Goal: Transaction & Acquisition: Obtain resource

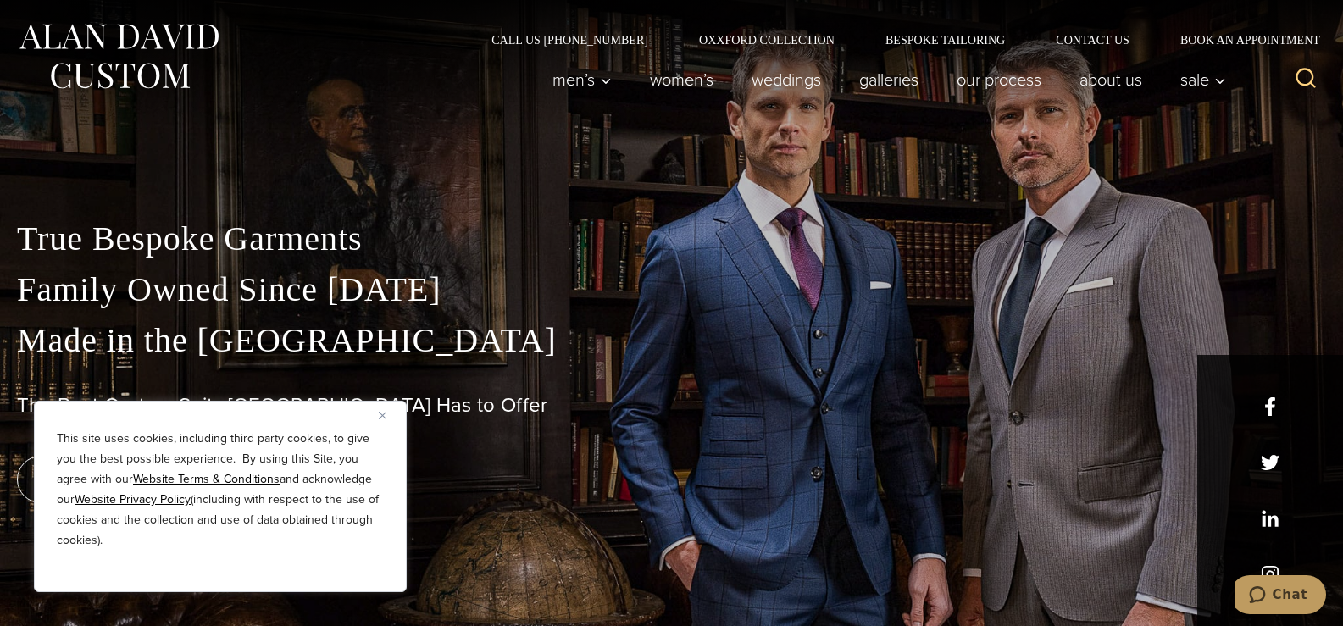
click at [376, 408] on div "This site uses cookies, including third party cookies, to give you the best pos…" at bounding box center [220, 497] width 373 height 192
click at [383, 410] on button "Close" at bounding box center [389, 415] width 20 height 20
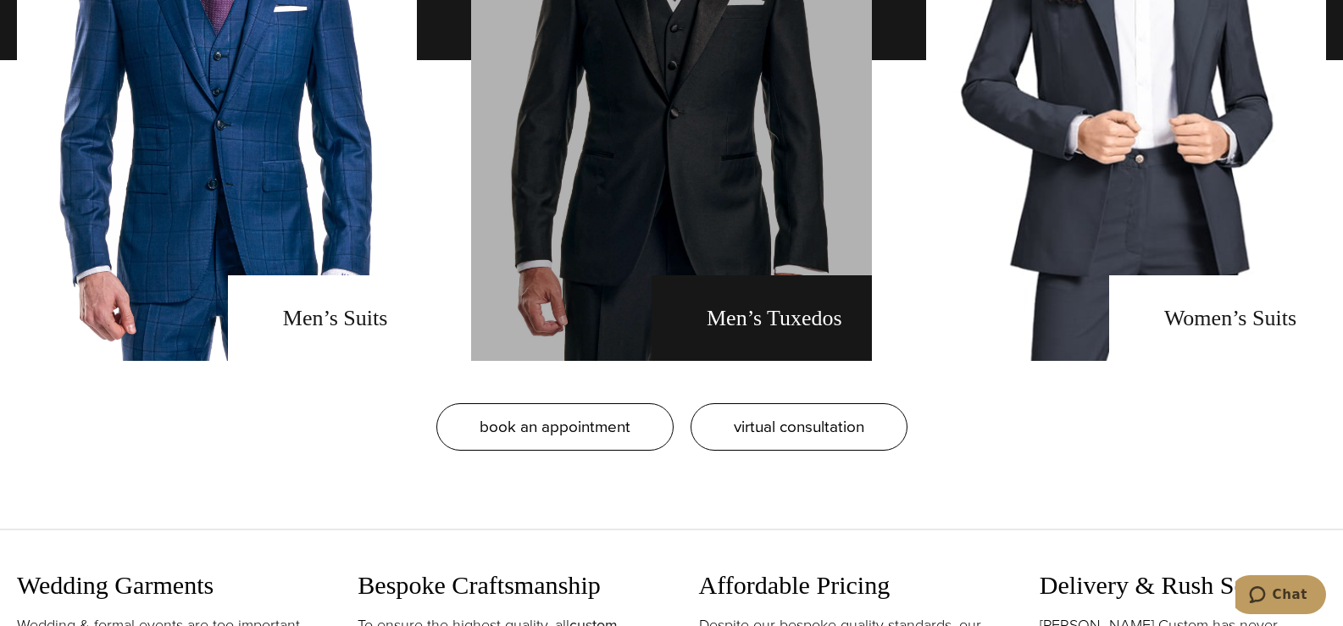
scroll to position [1271, 0]
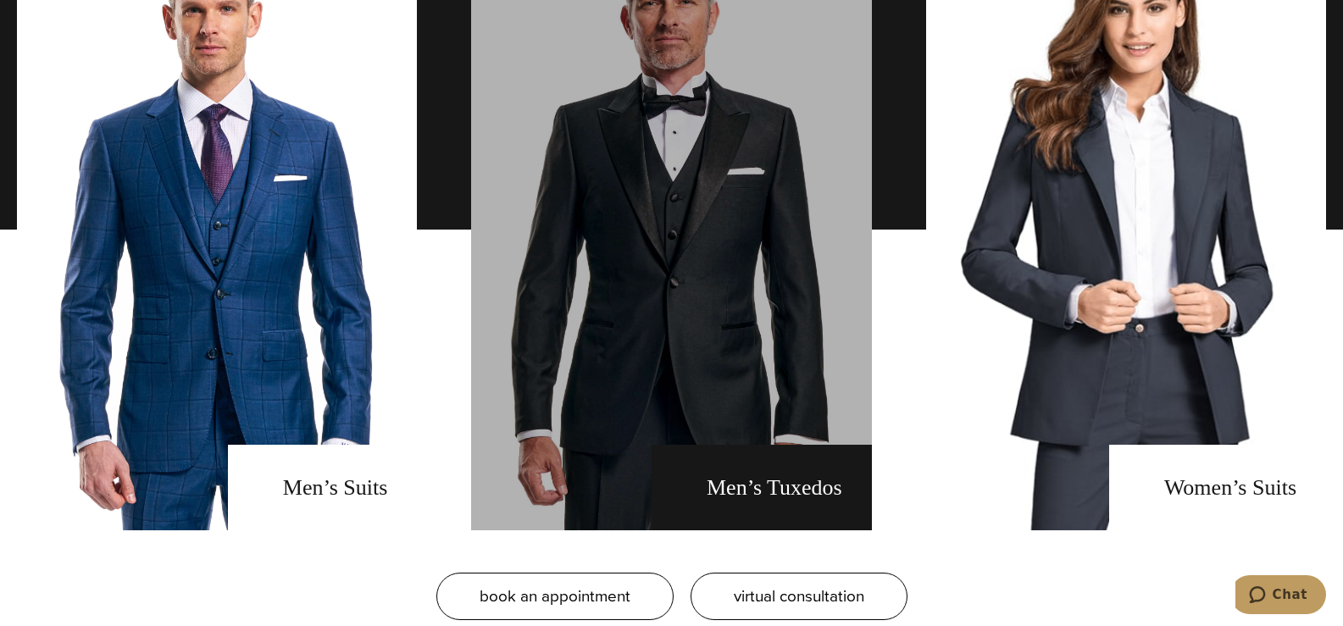
click at [763, 202] on link "men's tuxedos" at bounding box center [671, 230] width 400 height 602
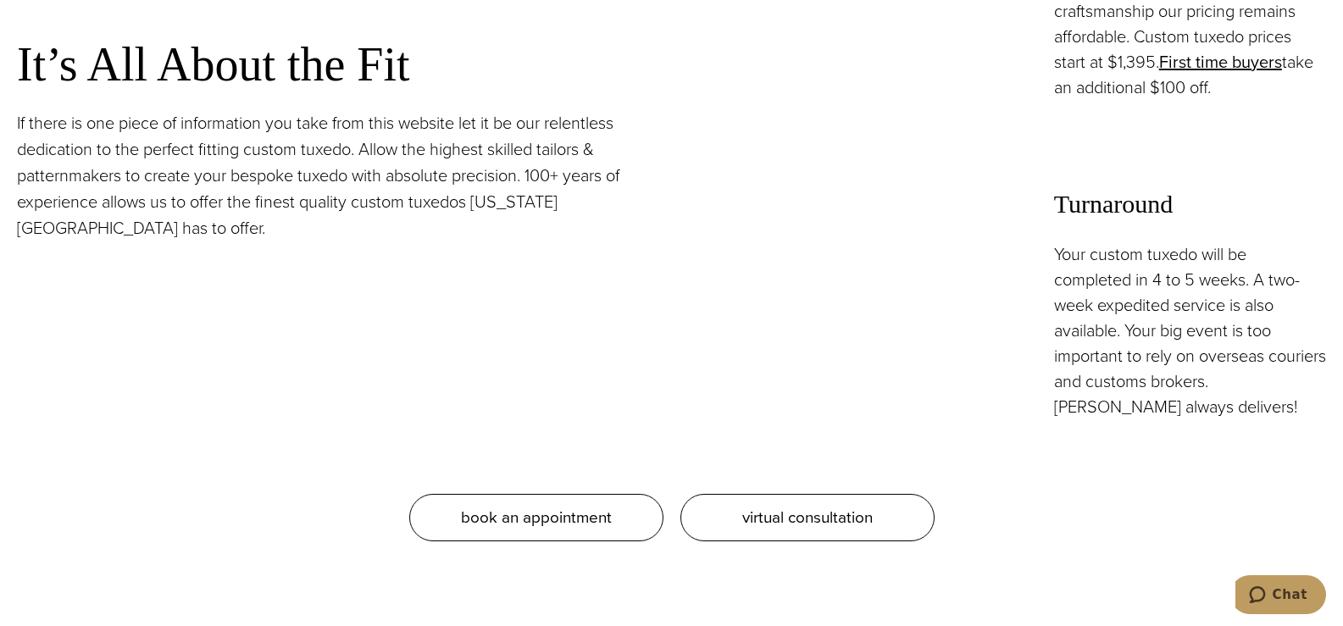
scroll to position [1441, 0]
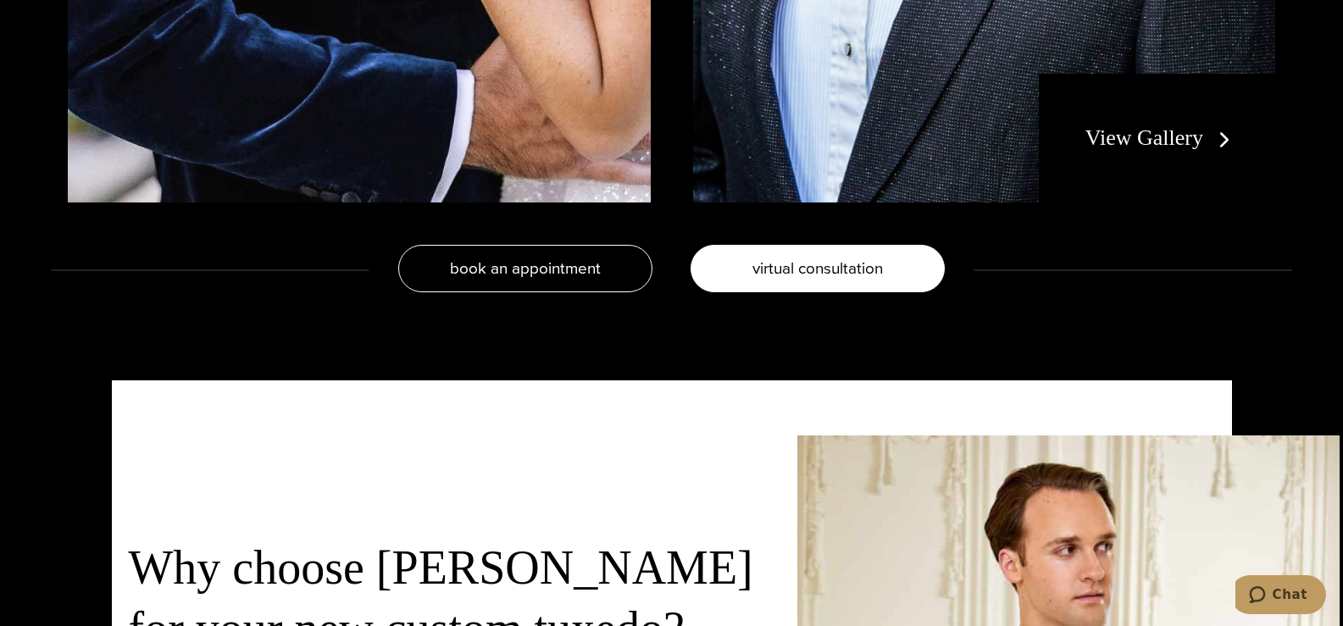
drag, startPoint x: 798, startPoint y: 326, endPoint x: 782, endPoint y: 407, distance: 82.1
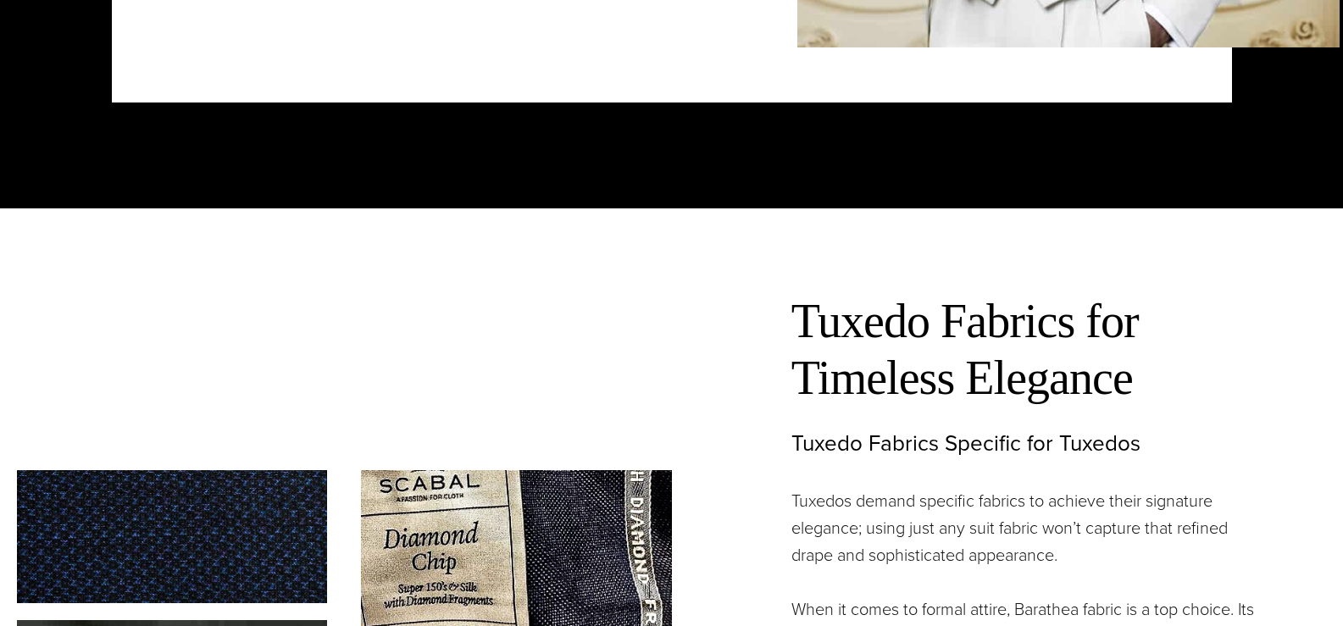
drag, startPoint x: 679, startPoint y: 440, endPoint x: 706, endPoint y: 489, distance: 56.1
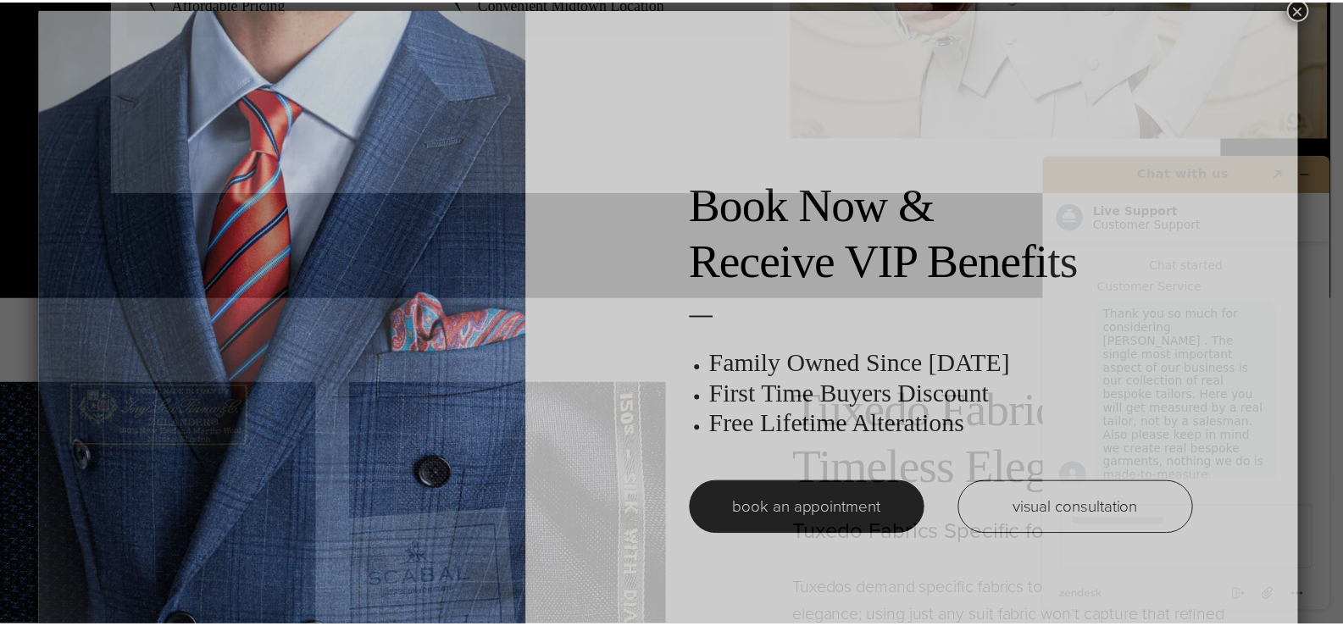
scroll to position [8, 0]
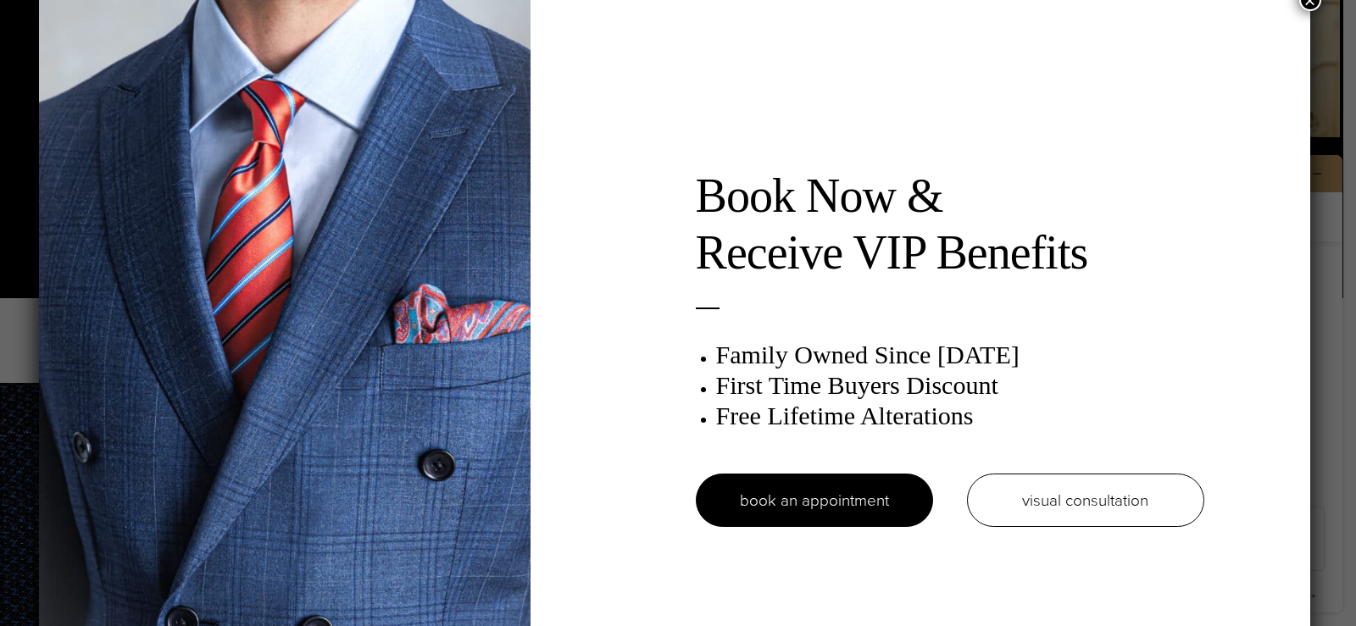
click at [1318, 3] on button "×" at bounding box center [1310, 0] width 22 height 22
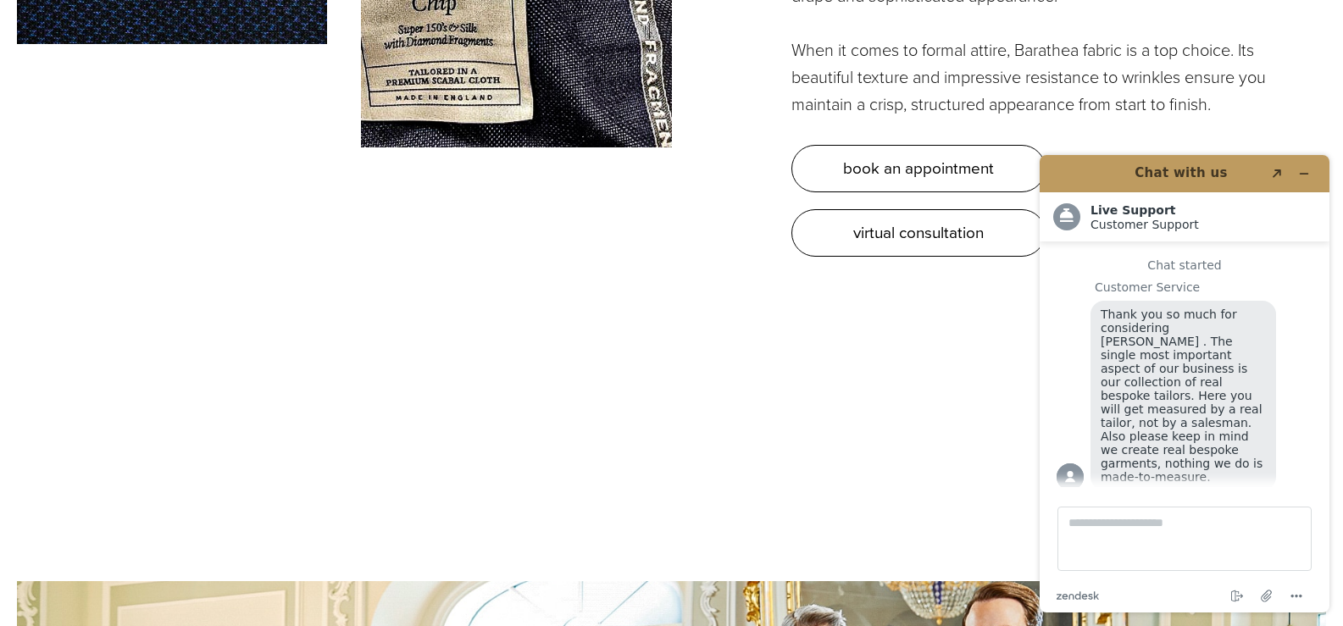
scroll to position [5389, 0]
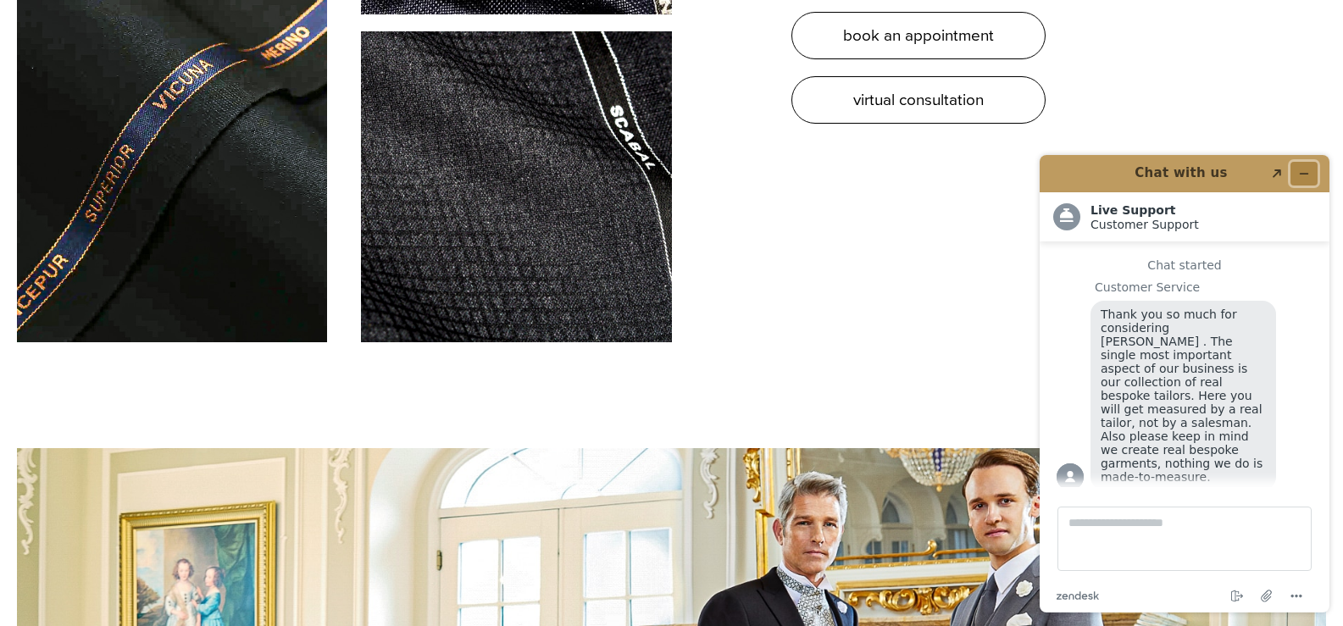
click at [1314, 177] on button "Minimize widget" at bounding box center [1304, 174] width 27 height 24
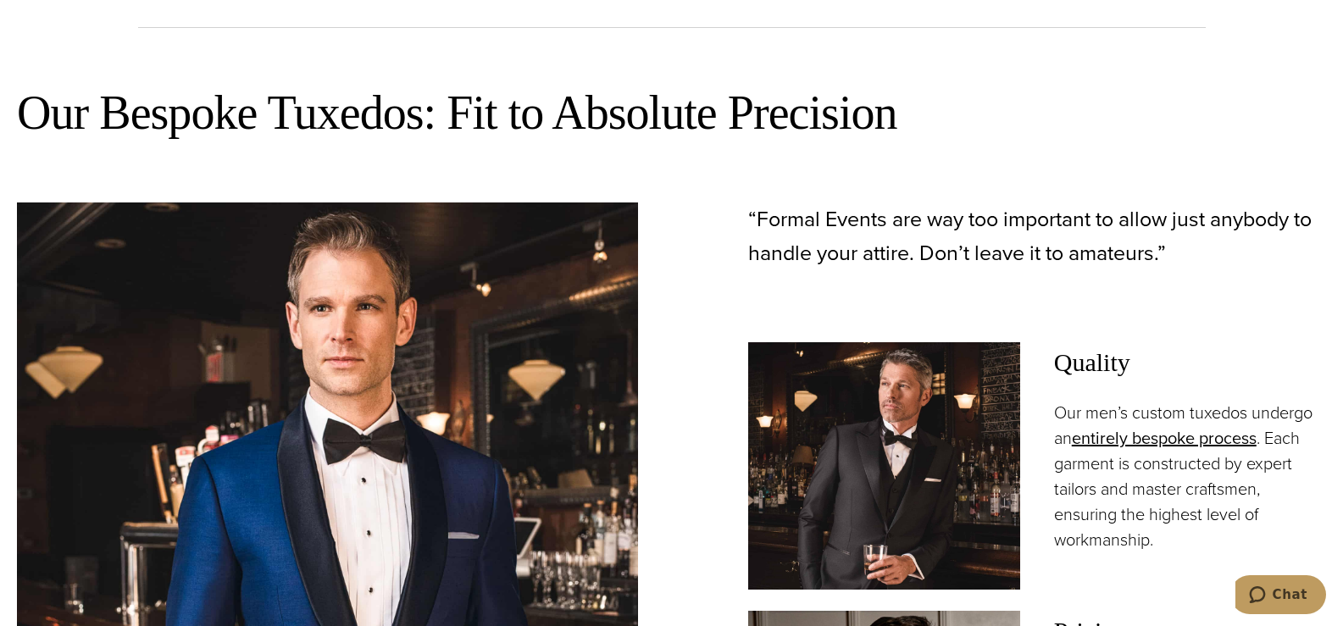
scroll to position [0, 0]
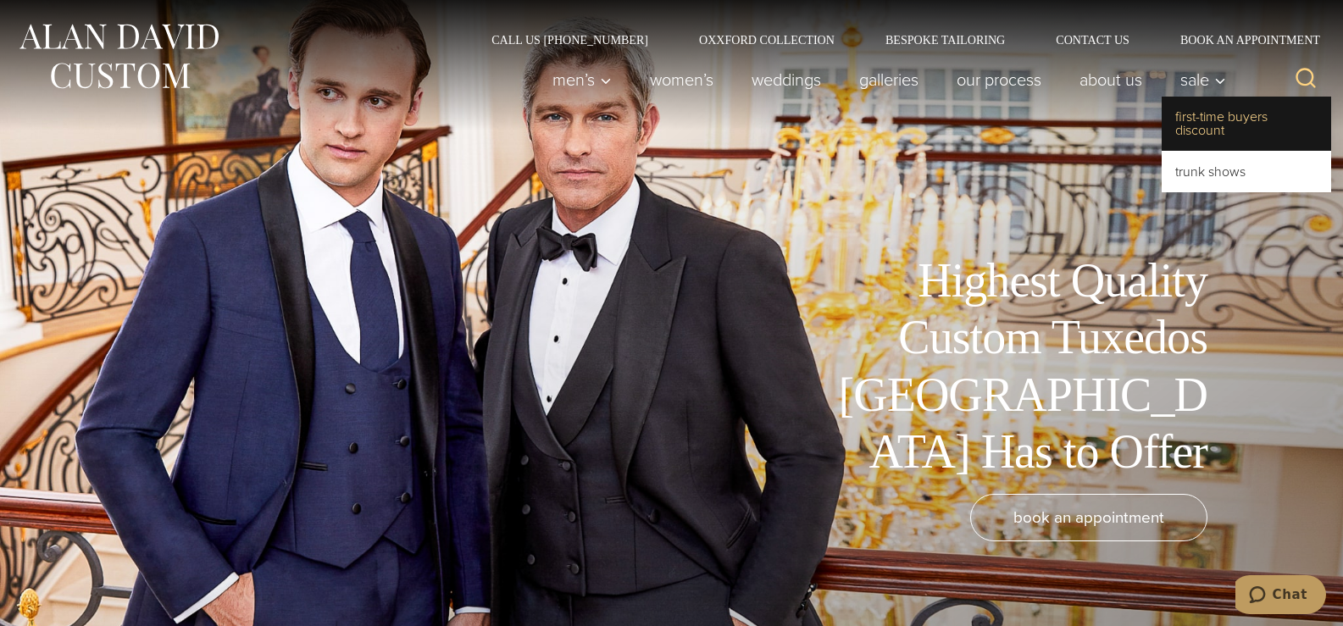
click at [1212, 111] on link "First-Time Buyers Discount" at bounding box center [1246, 124] width 169 height 54
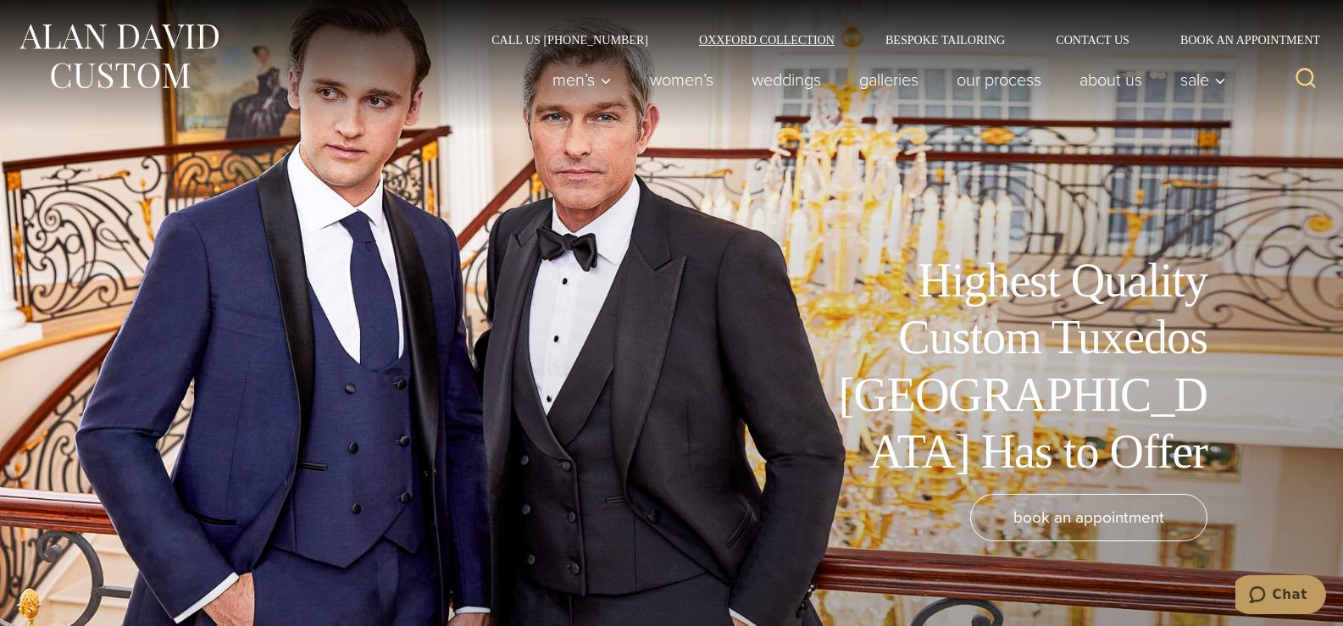
click at [788, 34] on link "Oxxford Collection" at bounding box center [767, 40] width 186 height 12
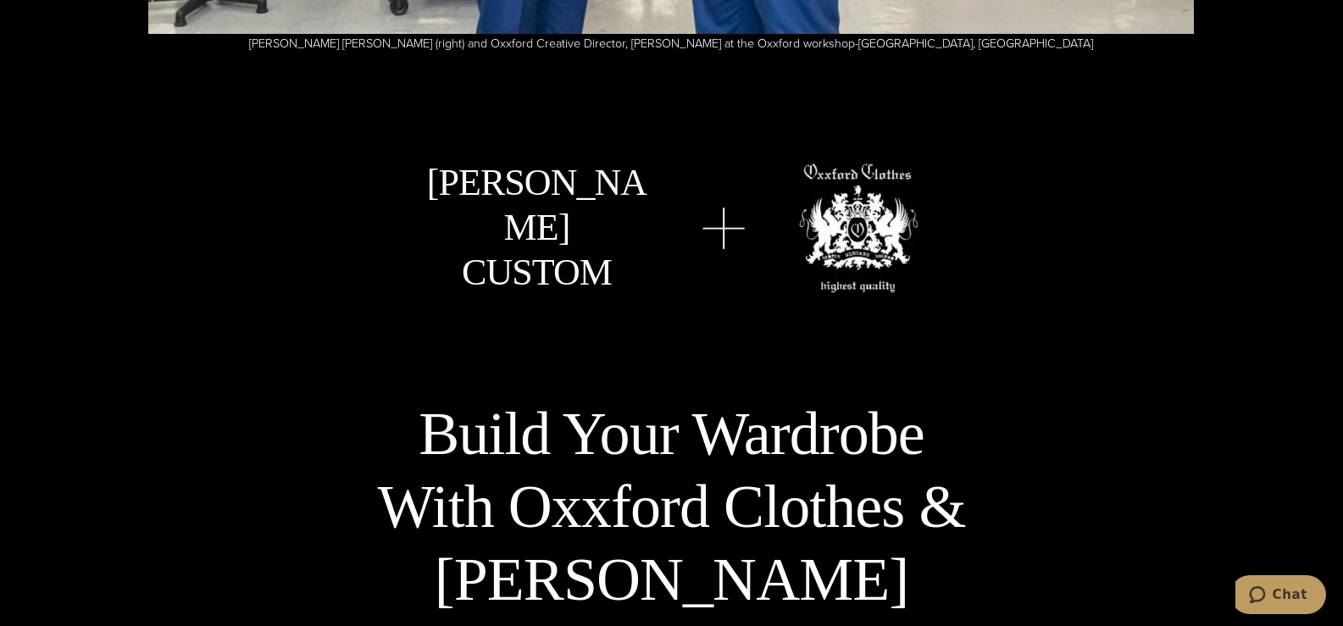
drag, startPoint x: 817, startPoint y: 485, endPoint x: 791, endPoint y: 552, distance: 71.9
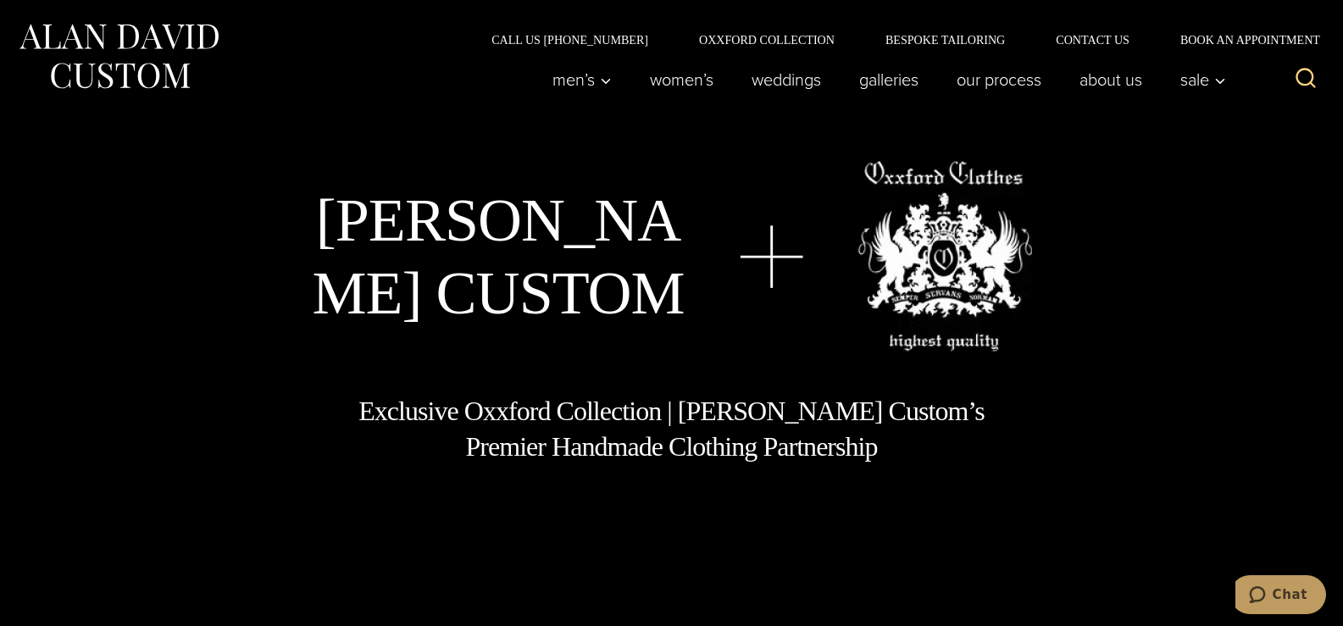
drag, startPoint x: 775, startPoint y: 428, endPoint x: 759, endPoint y: 58, distance: 370.7
click at [782, 249] on img at bounding box center [772, 256] width 64 height 63
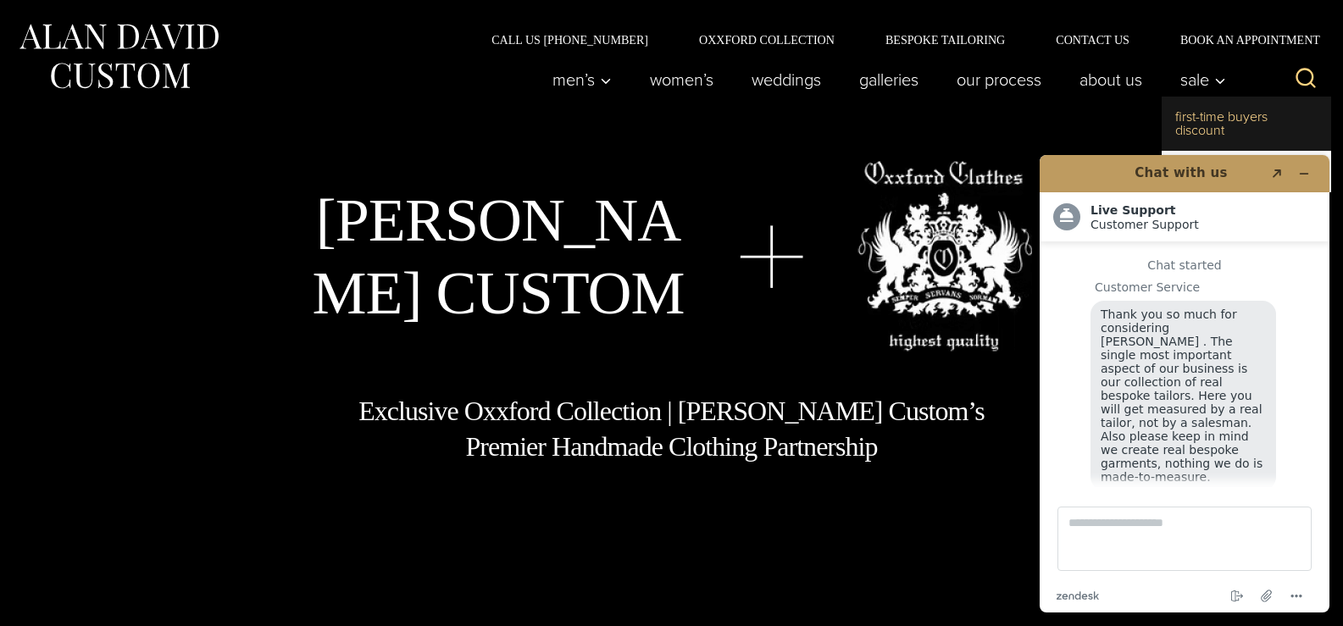
scroll to position [21, 0]
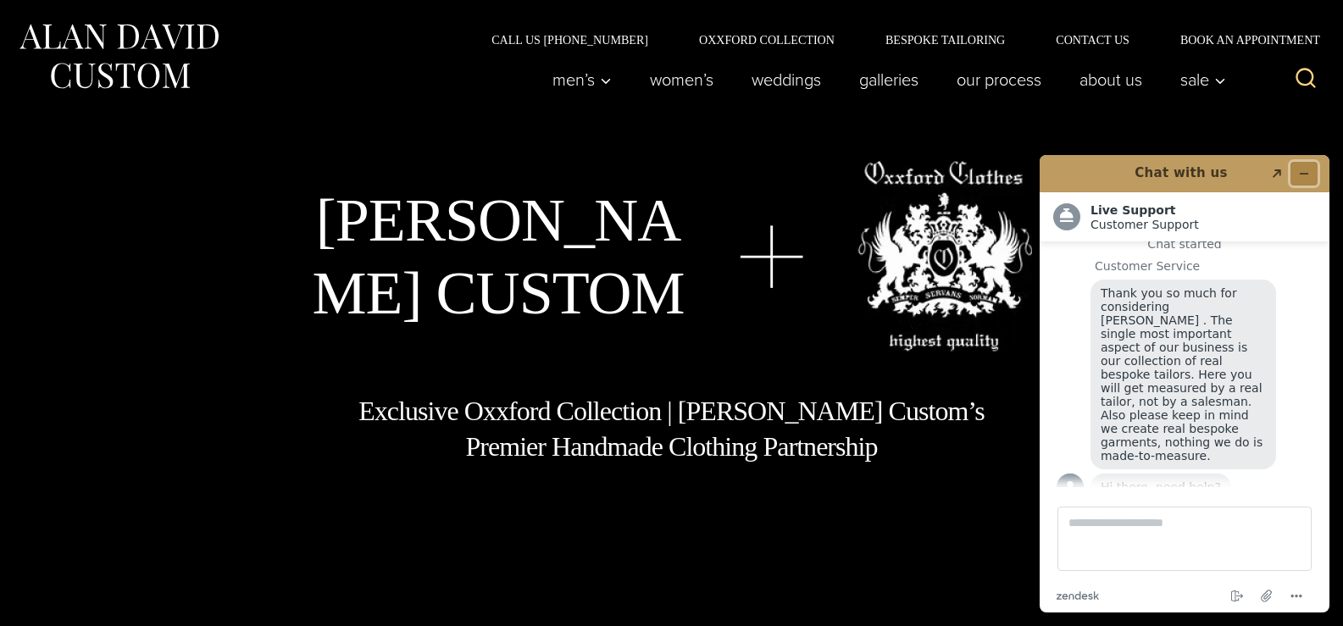
click at [1309, 171] on icon "Minimize widget" at bounding box center [1304, 174] width 12 height 12
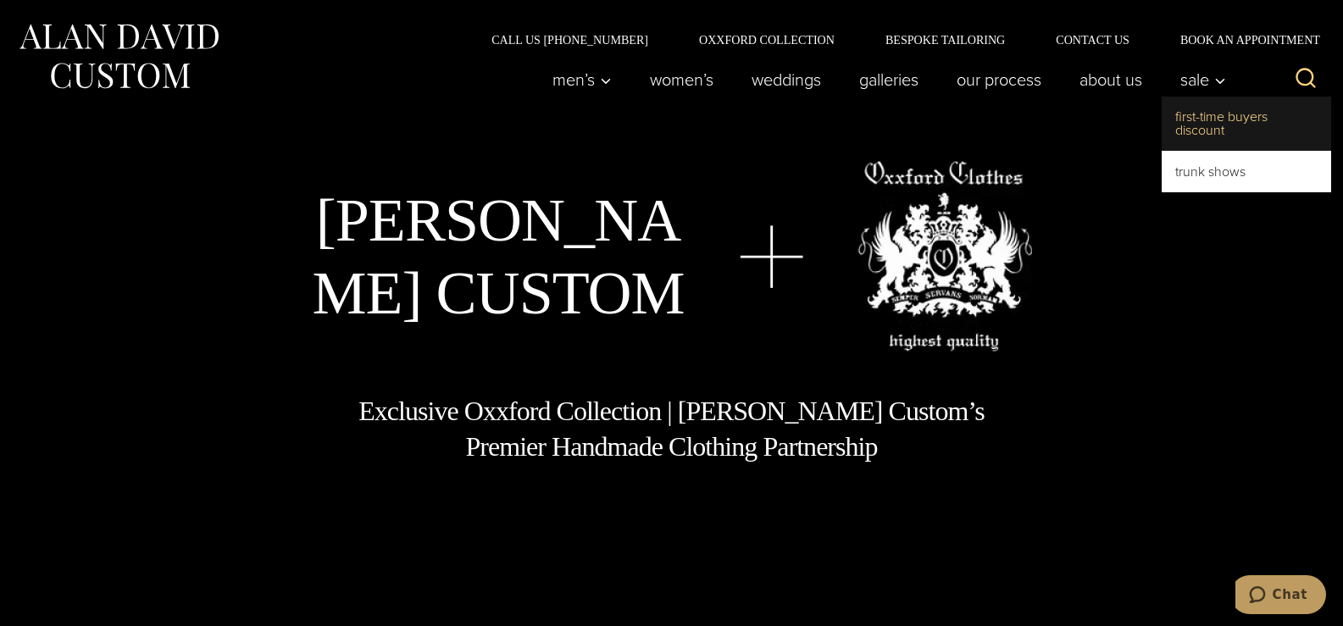
click at [1210, 124] on link "First-Time Buyers Discount" at bounding box center [1246, 124] width 169 height 54
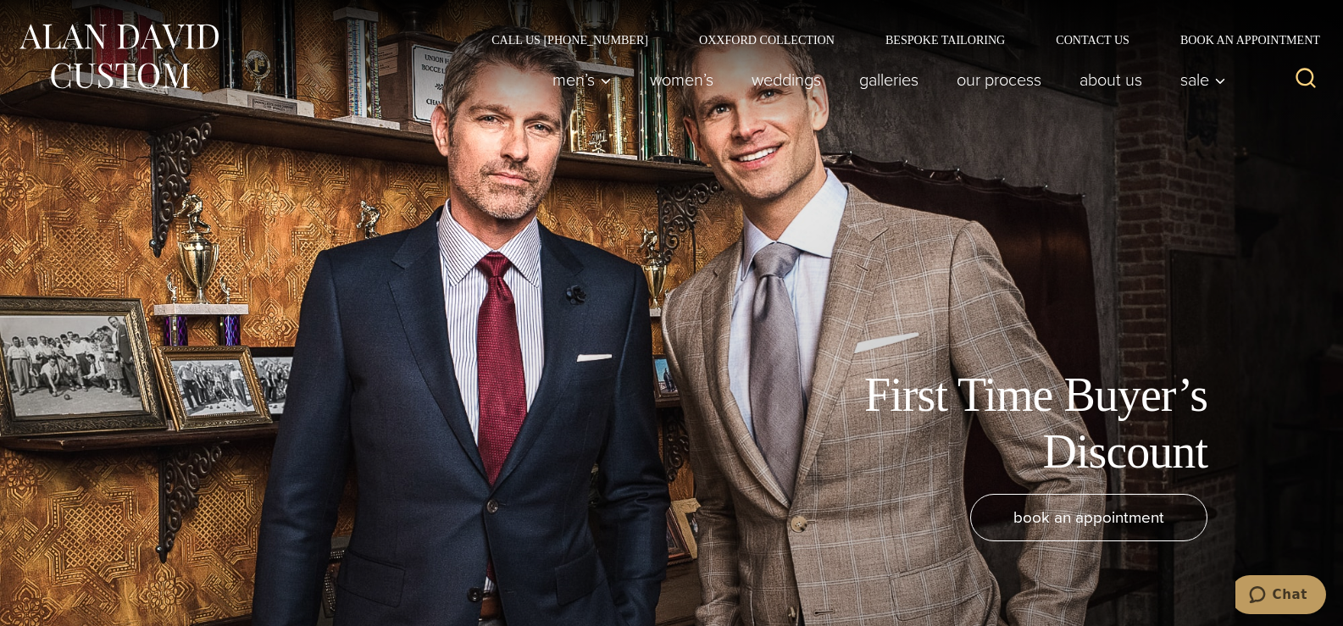
drag, startPoint x: 1002, startPoint y: 458, endPoint x: 1092, endPoint y: 3, distance: 463.9
click at [604, 254] on div "First Time Buyer’s Discount book an appointment" at bounding box center [671, 313] width 1343 height 626
